Goal: Transaction & Acquisition: Purchase product/service

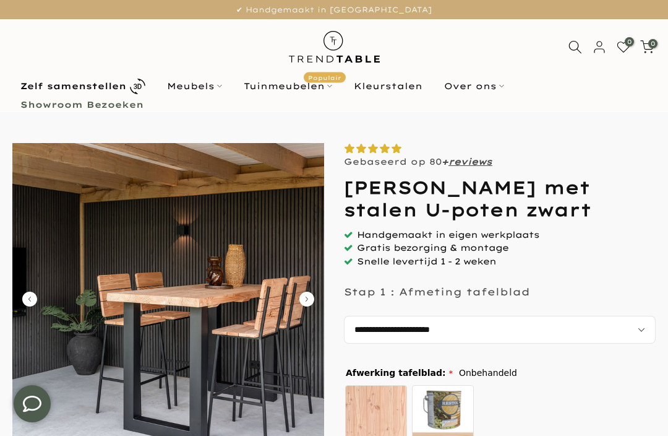
click at [212, 306] on img at bounding box center [168, 299] width 312 height 312
click at [311, 298] on icon "Carousel Next Arrow" at bounding box center [306, 298] width 15 height 15
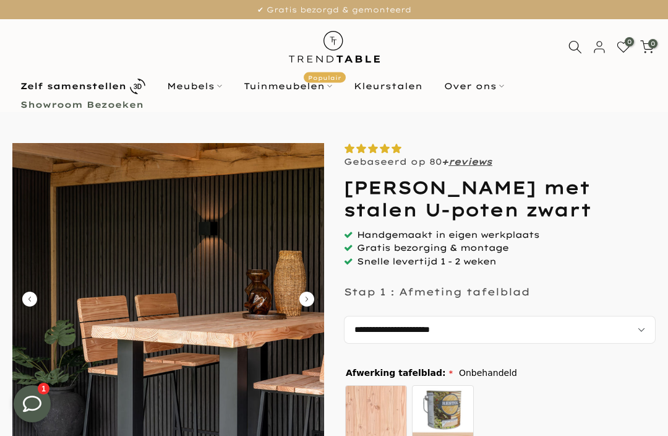
click at [307, 294] on icon "Carousel Next Arrow" at bounding box center [306, 298] width 15 height 15
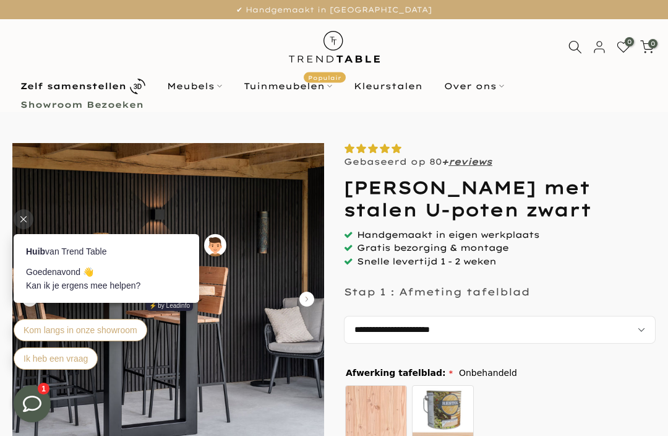
click at [31, 218] on div at bounding box center [24, 219] width 20 height 20
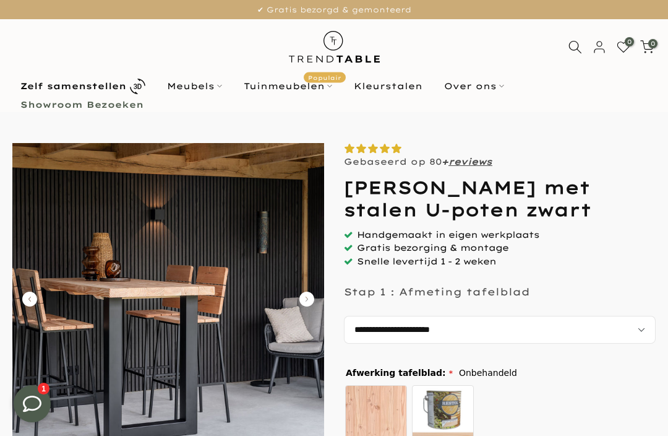
click at [639, 324] on select "**********" at bounding box center [500, 329] width 312 height 28
select select "**********"
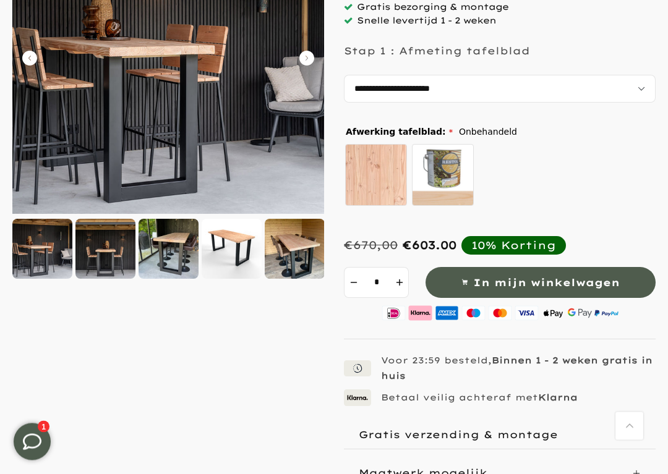
scroll to position [241, 0]
click at [170, 259] on div at bounding box center [169, 249] width 60 height 60
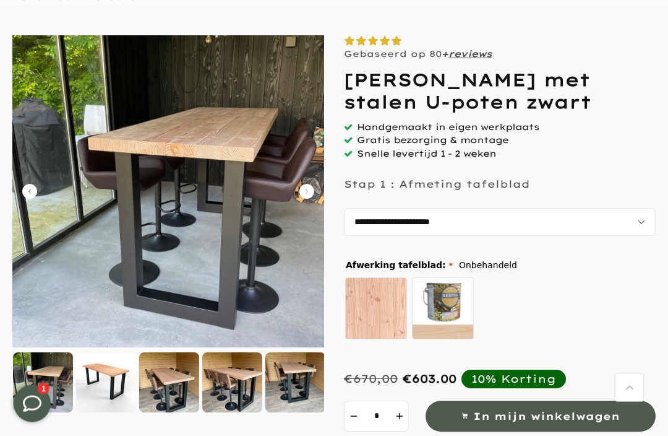
scroll to position [107, 0]
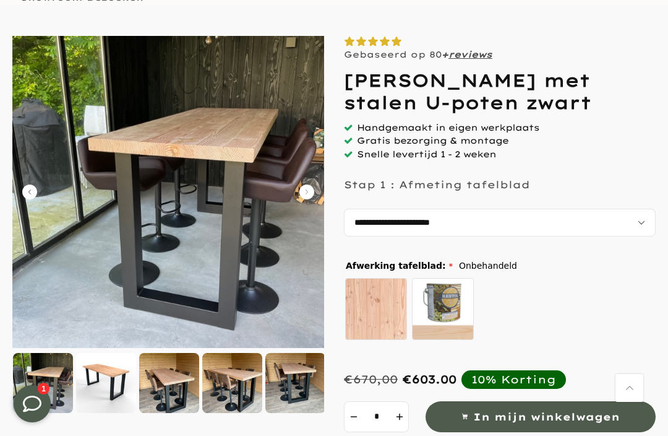
click at [315, 191] on img at bounding box center [168, 192] width 312 height 312
click at [307, 190] on icon "Carousel Next Arrow" at bounding box center [306, 191] width 15 height 15
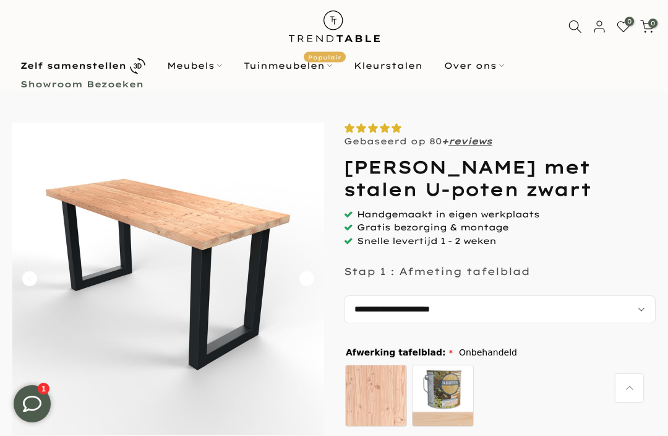
scroll to position [0, 0]
